Goal: Information Seeking & Learning: Find contact information

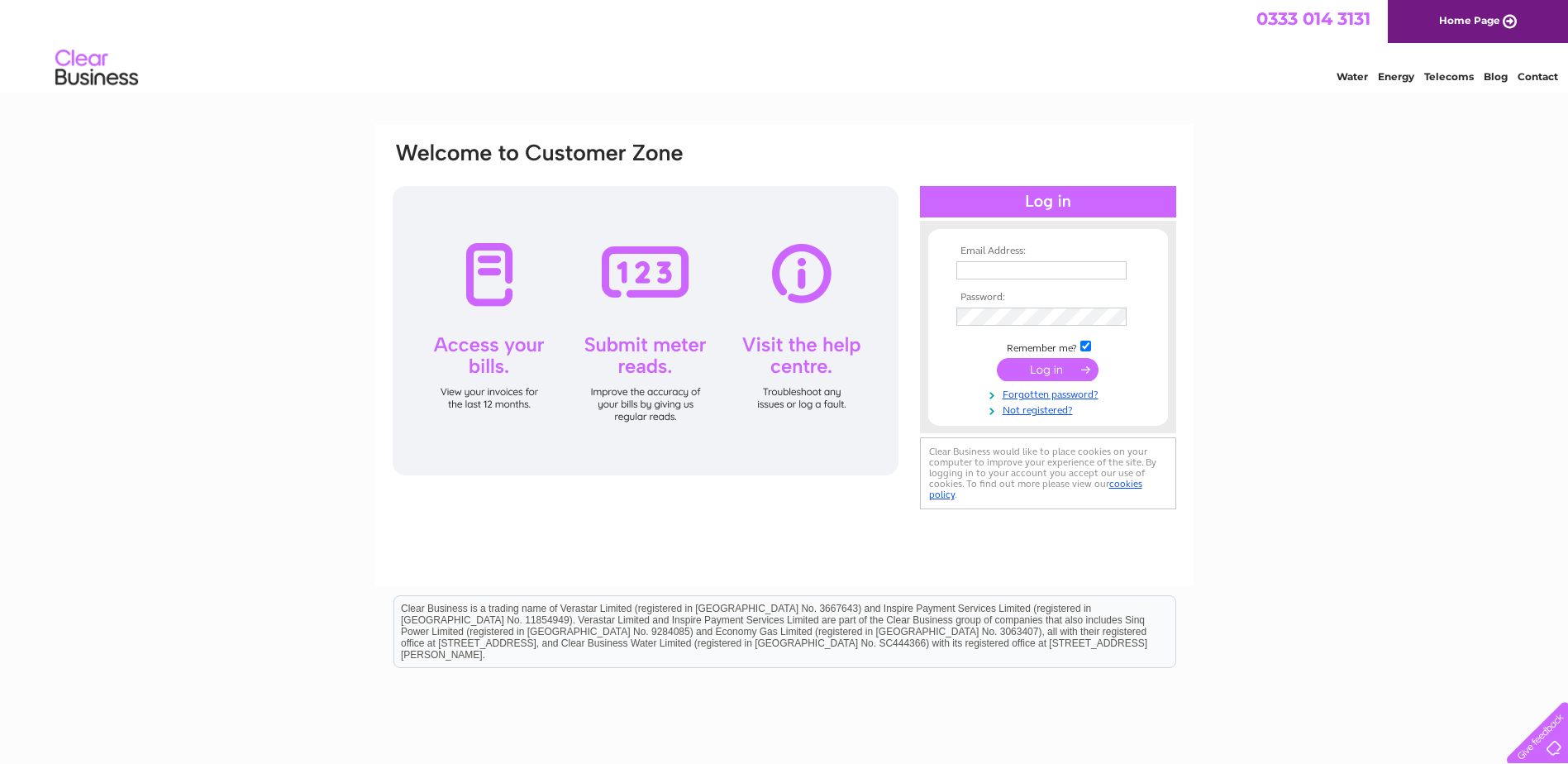
click at [1073, 273] on input "text" at bounding box center [1041, 270] width 170 height 19
type input "finance@foursquare.org.uk"
click at [997, 359] on input "submit" at bounding box center [1047, 371] width 102 height 24
click at [1051, 370] on input "submit" at bounding box center [1047, 369] width 102 height 24
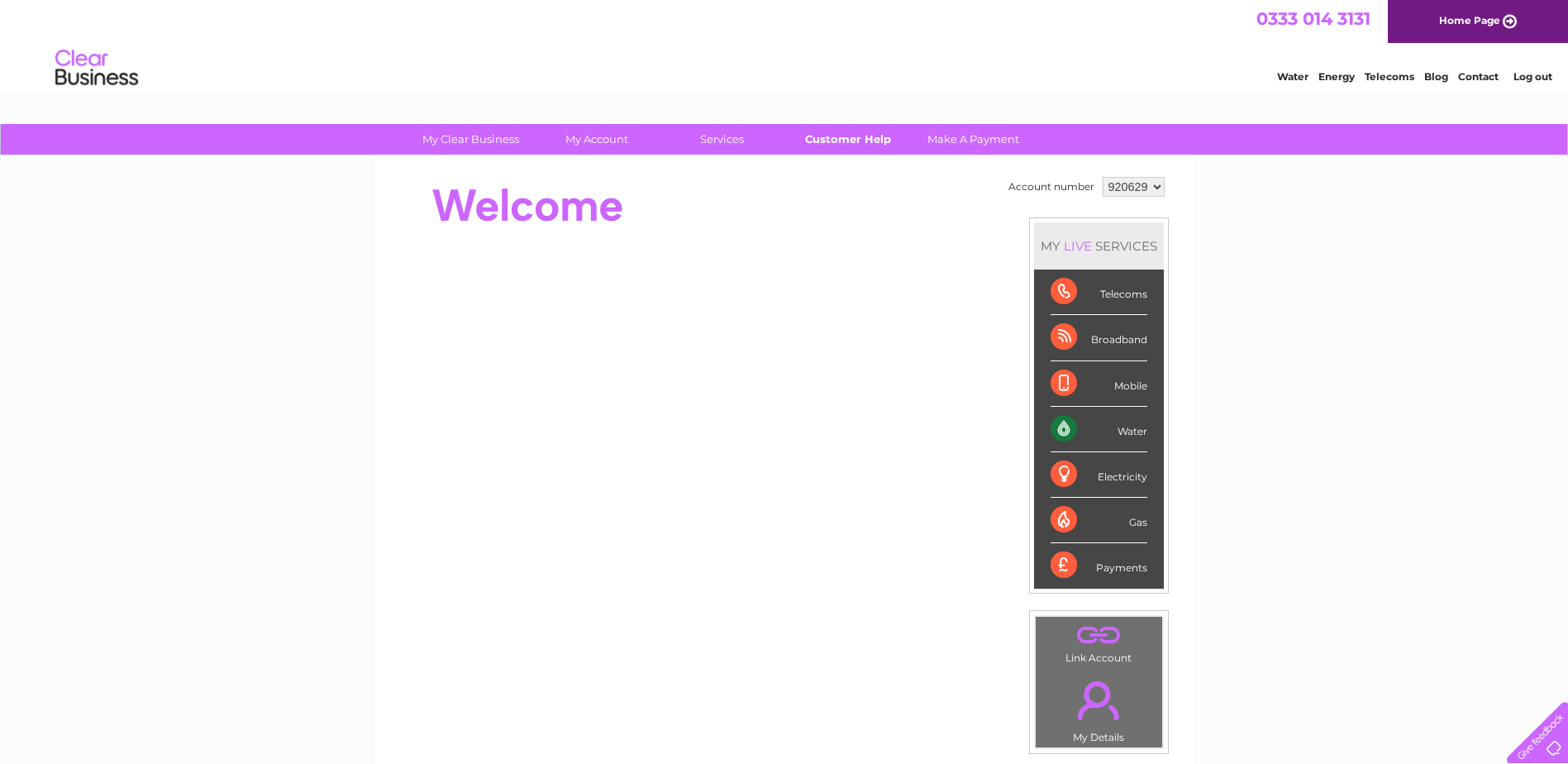
click at [838, 133] on link "Customer Help" at bounding box center [848, 139] width 136 height 30
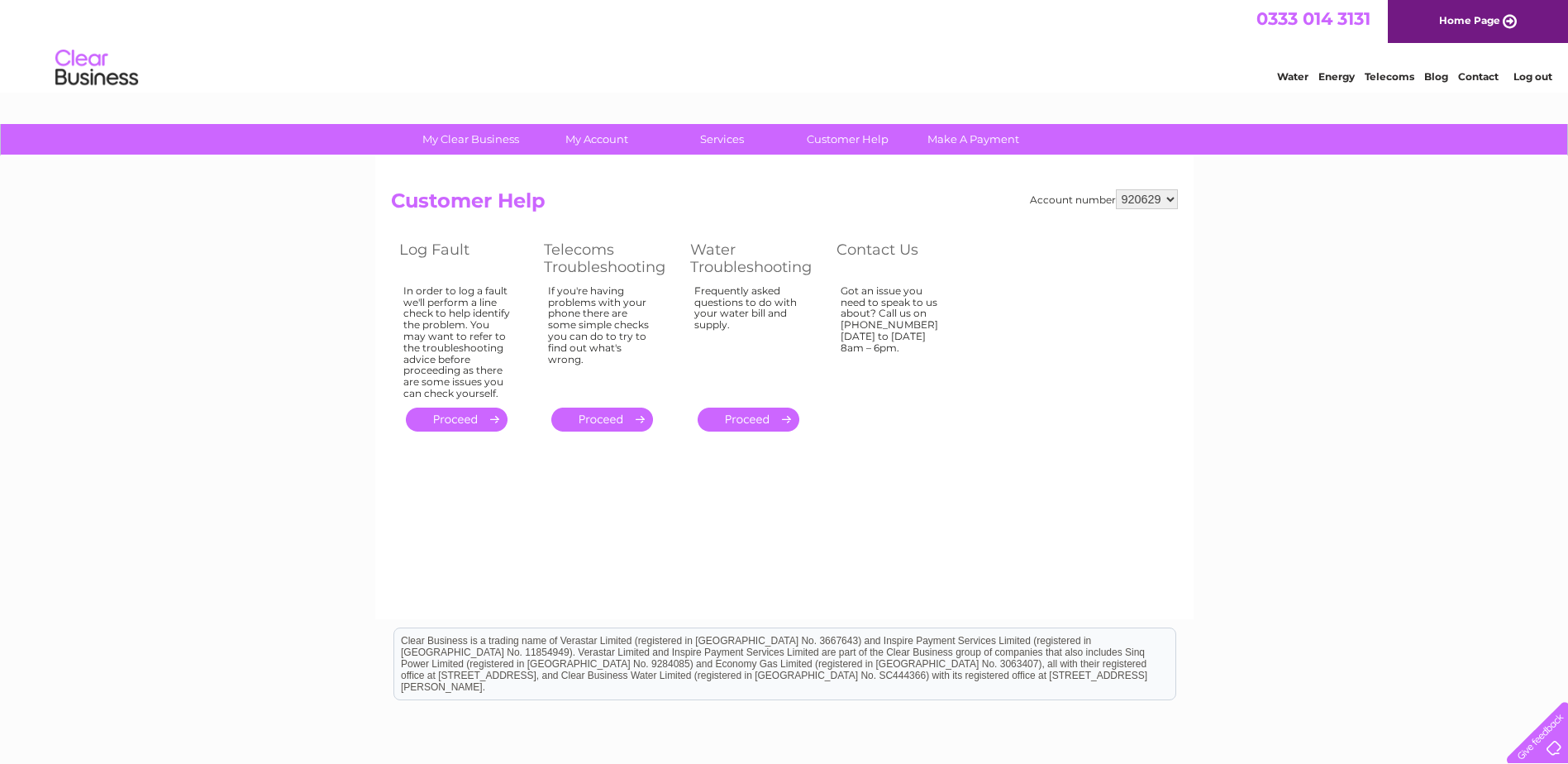
click at [900, 295] on div "Got an issue you need to speak to us about? Call us on 0333 014 3131 Monday to …" at bounding box center [894, 339] width 108 height 108
click at [1489, 72] on link "Contact" at bounding box center [1478, 77] width 40 height 13
